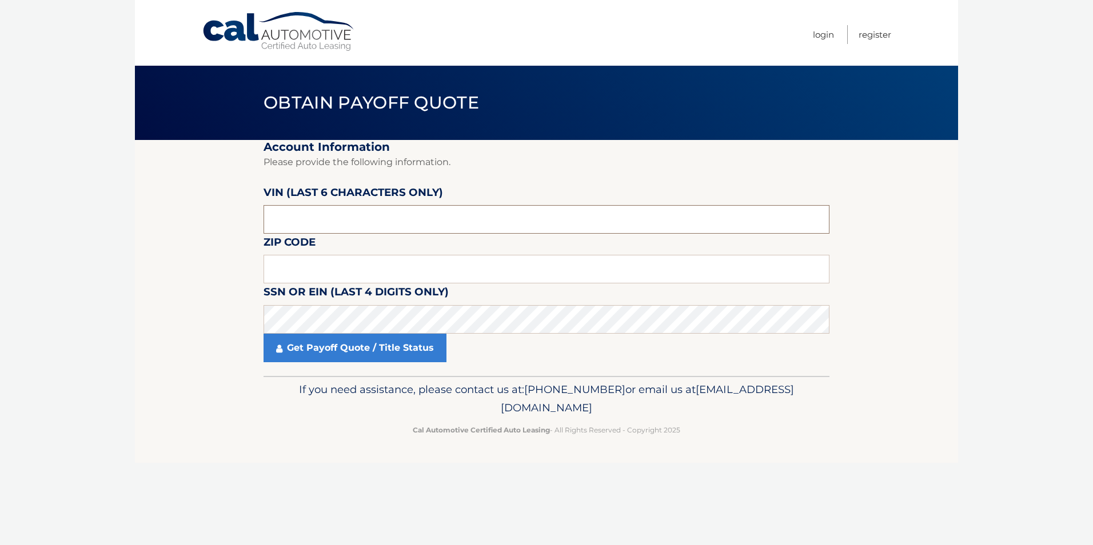
click at [317, 212] on input "text" at bounding box center [546, 219] width 566 height 29
drag, startPoint x: 171, startPoint y: 263, endPoint x: 197, endPoint y: 261, distance: 26.3
click at [172, 263] on section "Account Information Please provide the following information. VIN (last 6 chara…" at bounding box center [546, 258] width 823 height 236
click at [331, 226] on input "text" at bounding box center [546, 219] width 566 height 29
type input "102000"
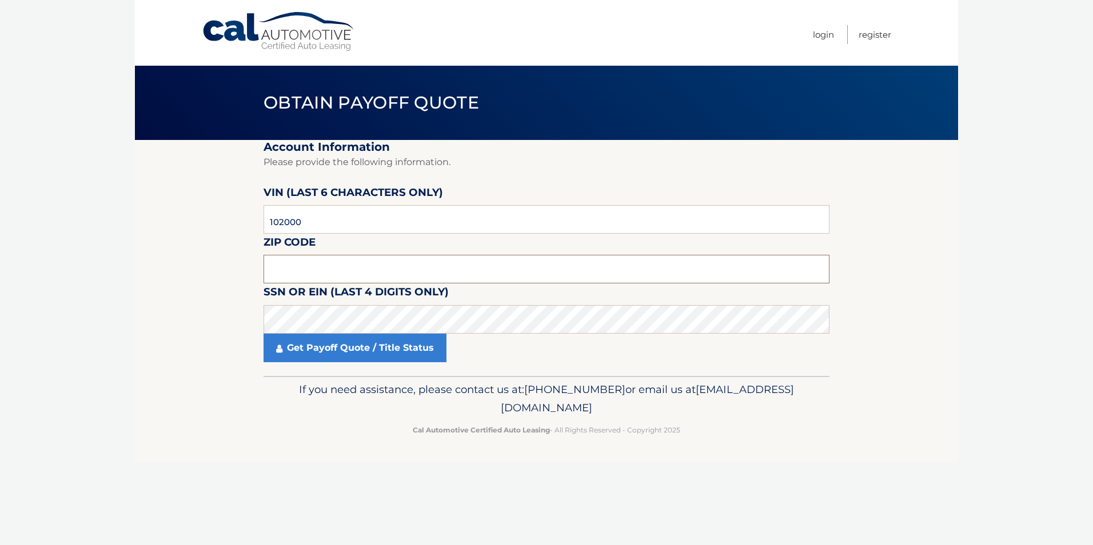
click at [327, 274] on input "text" at bounding box center [546, 269] width 566 height 29
click at [159, 254] on section "Account Information Please provide the following information. VIN (last 6 chara…" at bounding box center [546, 258] width 823 height 236
click at [311, 262] on input "text" at bounding box center [546, 269] width 566 height 29
type input "4"
click at [525, 267] on input "text" at bounding box center [546, 269] width 566 height 29
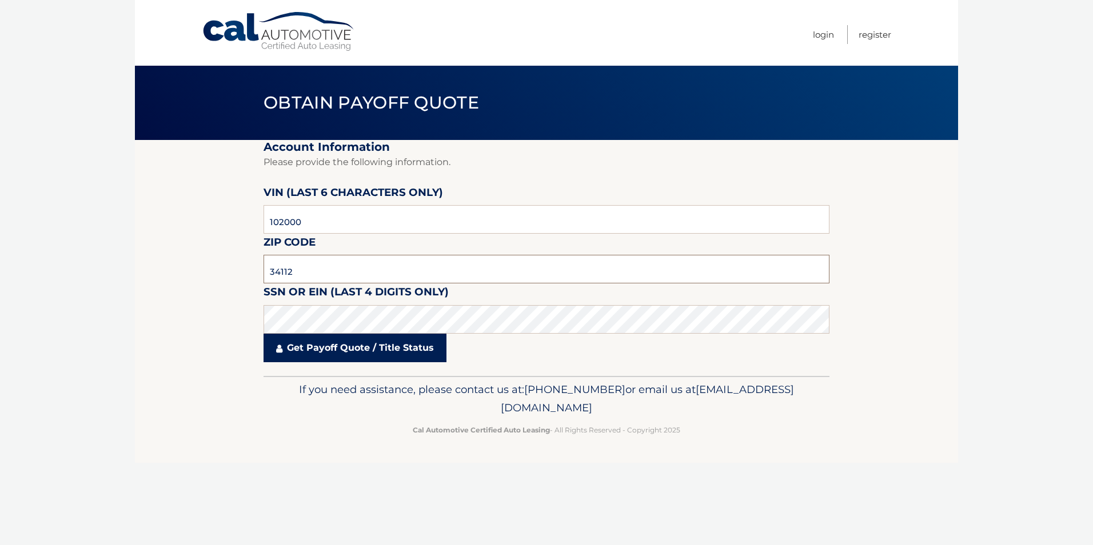
type input "34112"
click at [378, 337] on link "Get Payoff Quote / Title Status" at bounding box center [354, 348] width 183 height 29
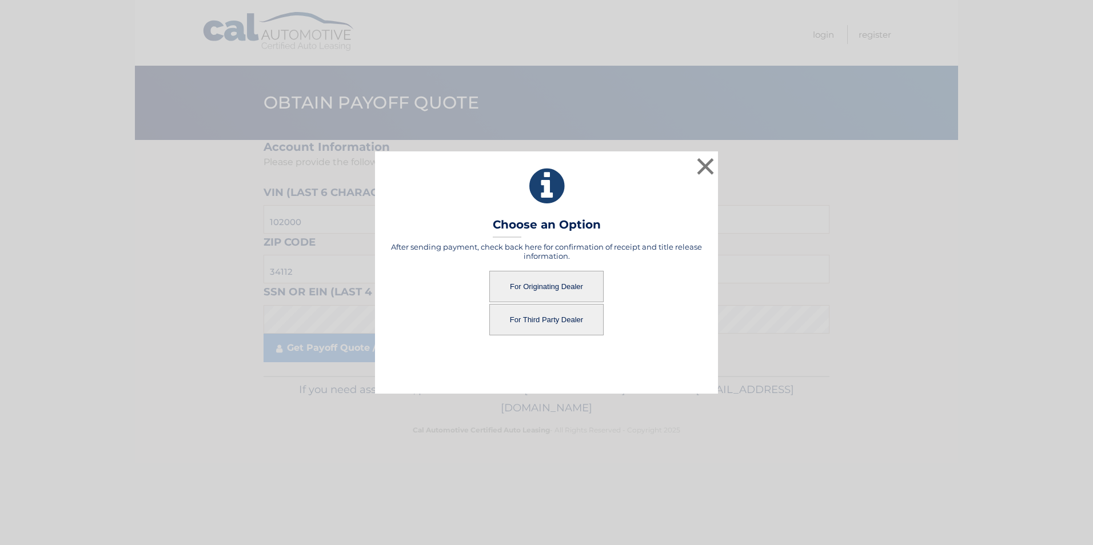
click at [554, 321] on button "For Third Party Dealer" at bounding box center [546, 319] width 114 height 31
click at [550, 320] on button "For Third Party Dealer" at bounding box center [546, 319] width 114 height 31
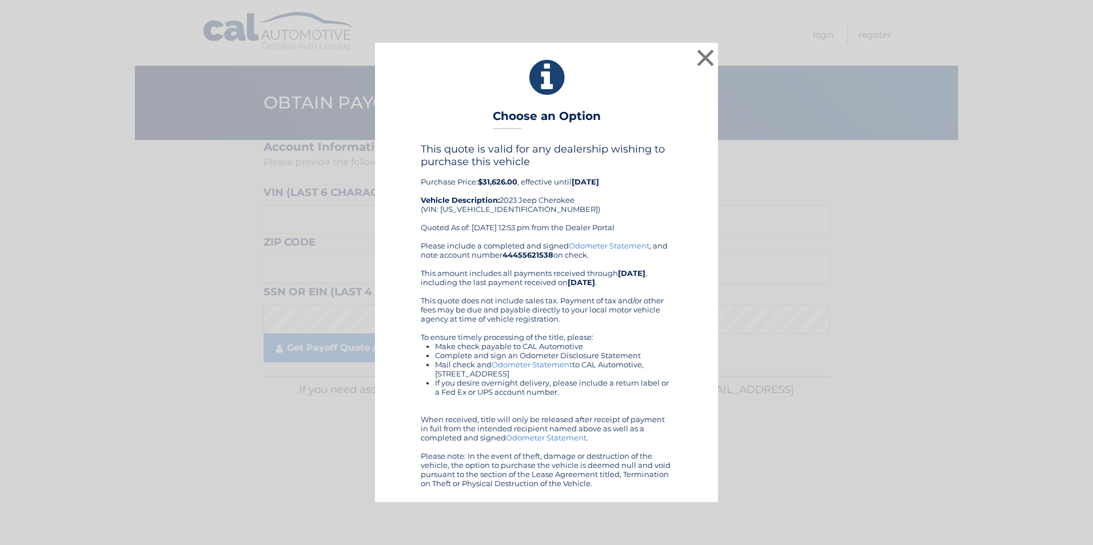
drag, startPoint x: 422, startPoint y: 147, endPoint x: 667, endPoint y: 481, distance: 414.1
click at [667, 481] on div "This quote is valid for any dealership wishing to purchase this vehicle Purchas…" at bounding box center [546, 315] width 251 height 345
drag, startPoint x: 667, startPoint y: 481, endPoint x: 659, endPoint y: 473, distance: 10.9
click at [702, 63] on button "×" at bounding box center [705, 57] width 23 height 23
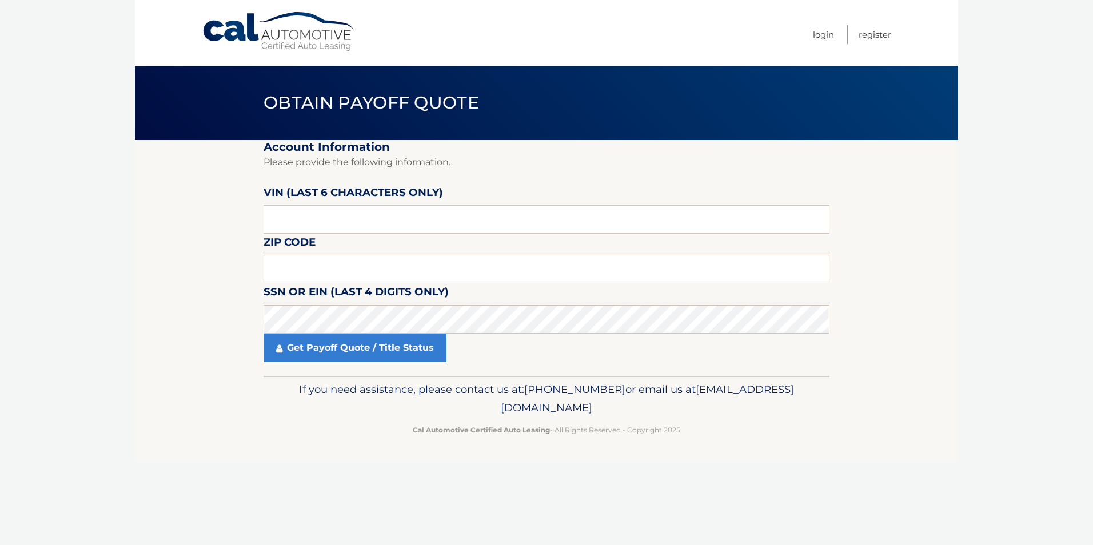
click at [699, 36] on nav "Menu Login Register" at bounding box center [628, 33] width 526 height 66
